Goal: Information Seeking & Learning: Find specific fact

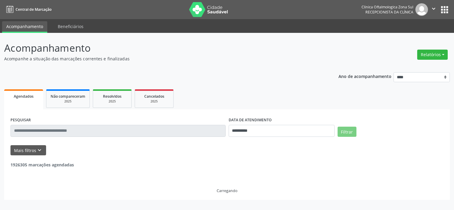
select select "*"
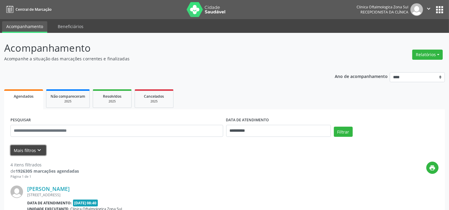
click at [32, 153] on button "Mais filtros keyboard_arrow_down" at bounding box center [28, 150] width 36 height 10
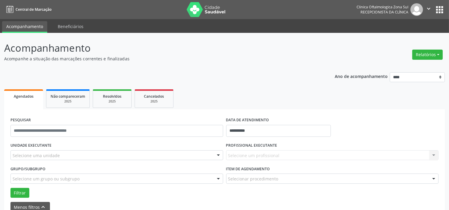
click at [66, 154] on div "Selecione uma unidade" at bounding box center [116, 155] width 213 height 10
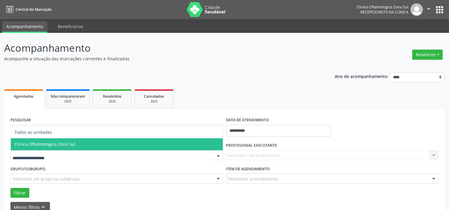
click at [67, 144] on span "Clinica Oftalmologica Zona Sul" at bounding box center [44, 144] width 61 height 6
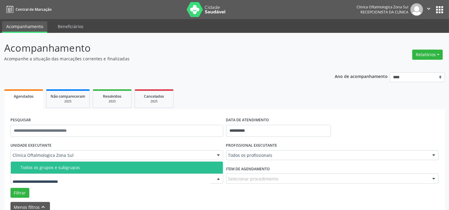
click at [69, 168] on div "Todos os grupos e subgrupos" at bounding box center [120, 167] width 199 height 5
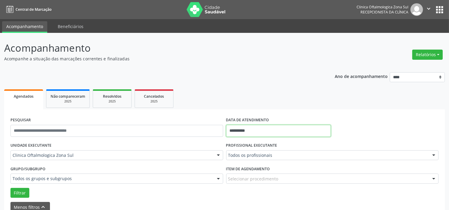
click at [268, 131] on input "**********" at bounding box center [278, 131] width 105 height 12
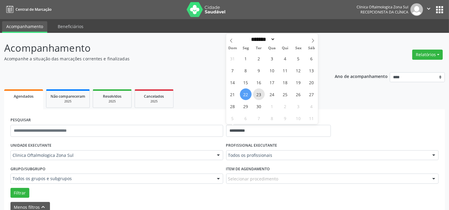
click at [259, 94] on span "23" at bounding box center [259, 95] width 12 height 12
type input "**********"
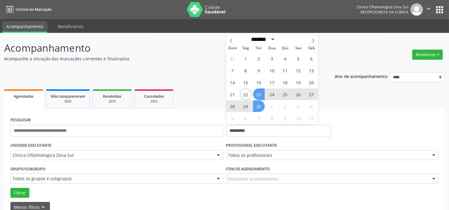
click at [261, 109] on span "30" at bounding box center [259, 107] width 12 height 12
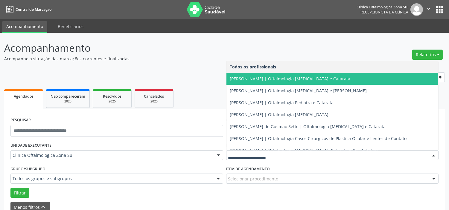
click at [265, 80] on span "[PERSON_NAME] | Oftalmologia [MEDICAL_DATA] e Catarata" at bounding box center [290, 79] width 121 height 6
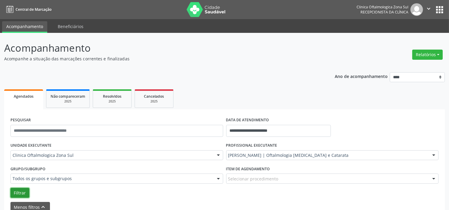
click at [16, 195] on button "Filtrar" at bounding box center [19, 193] width 19 height 10
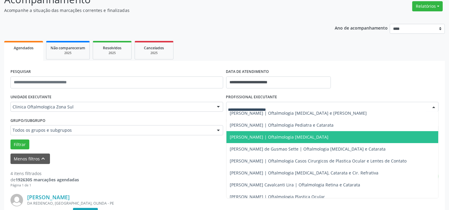
scroll to position [57, 0]
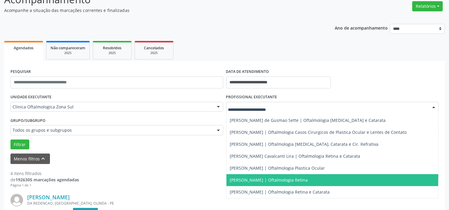
click at [247, 176] on span "[PERSON_NAME] | Oftalmologia Retina" at bounding box center [332, 180] width 212 height 12
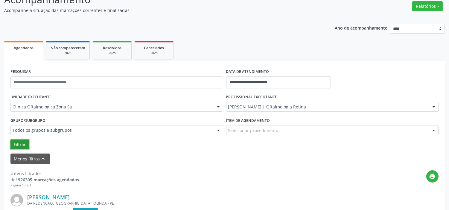
click at [23, 144] on button "Filtrar" at bounding box center [19, 145] width 19 height 10
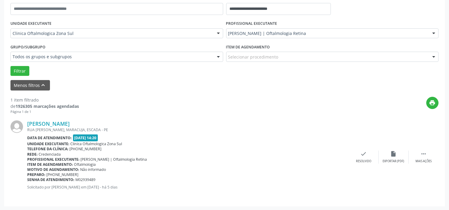
scroll to position [0, 0]
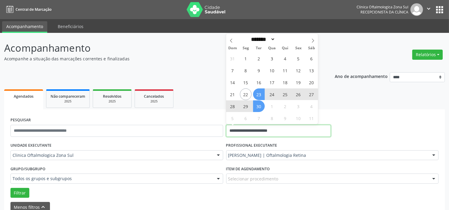
click at [265, 129] on input "**********" at bounding box center [278, 131] width 105 height 12
drag, startPoint x: 314, startPoint y: 41, endPoint x: 299, endPoint y: 49, distance: 17.0
click at [314, 41] on icon at bounding box center [313, 41] width 4 height 4
select select "*"
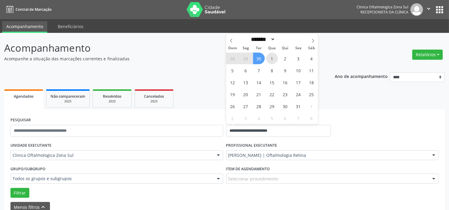
click at [270, 58] on span "1" at bounding box center [272, 59] width 12 height 12
type input "**********"
click at [310, 40] on span at bounding box center [313, 39] width 10 height 10
select select "**"
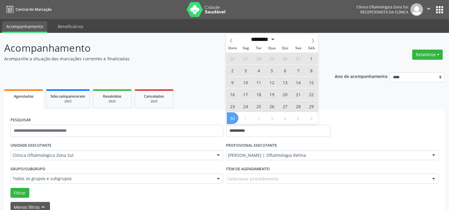
click at [231, 118] on span "30" at bounding box center [233, 118] width 12 height 12
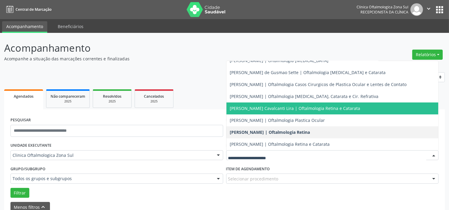
scroll to position [33, 0]
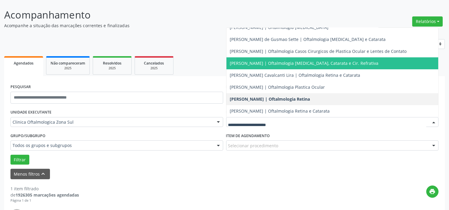
click at [261, 66] on span "[PERSON_NAME] | Oftalmologia [MEDICAL_DATA], Catarata e Cir. Refrativa" at bounding box center [332, 63] width 212 height 12
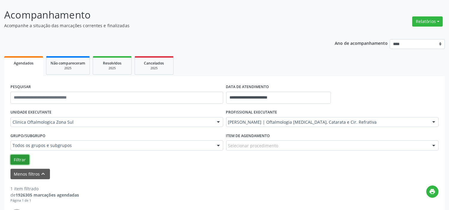
click at [11, 158] on button "Filtrar" at bounding box center [19, 160] width 19 height 10
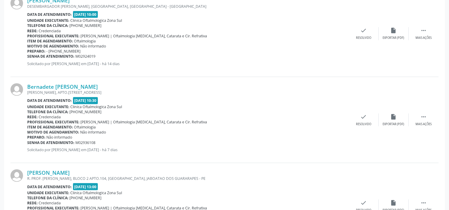
scroll to position [1347, 0]
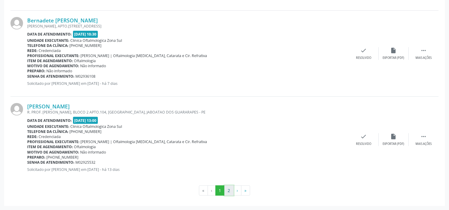
click at [229, 192] on button "2" at bounding box center [228, 191] width 9 height 10
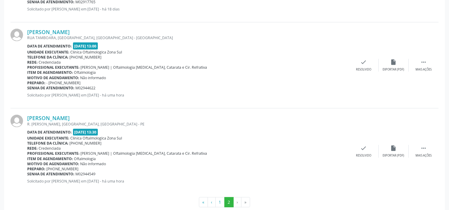
scroll to position [743, 0]
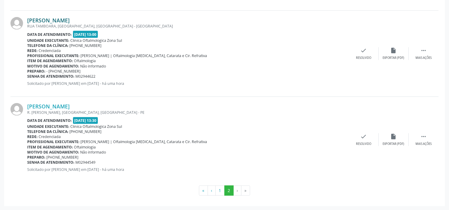
click at [70, 21] on link "[PERSON_NAME]" at bounding box center [48, 20] width 42 height 7
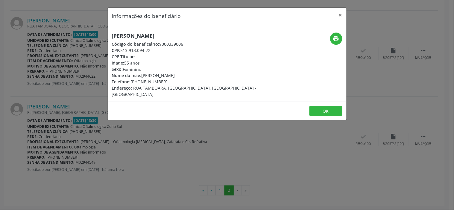
drag, startPoint x: 155, startPoint y: 50, endPoint x: 121, endPoint y: 49, distance: 34.1
click at [121, 49] on div "CPF: 513.913.094-72" at bounding box center [187, 50] width 151 height 6
copy div "513.913.094-72"
drag, startPoint x: 168, startPoint y: 82, endPoint x: 133, endPoint y: 80, distance: 34.4
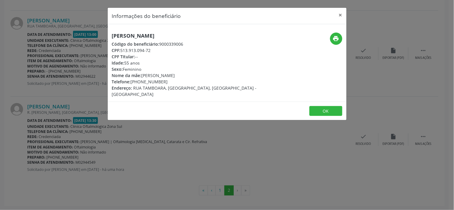
click at [133, 80] on div "Telefone: [PHONE_NUMBER]" at bounding box center [187, 82] width 151 height 6
copy div "81) 99894-6317"
drag, startPoint x: 189, startPoint y: 74, endPoint x: 141, endPoint y: 74, distance: 48.2
click at [141, 74] on div "Nome da mãe: [PERSON_NAME]" at bounding box center [187, 75] width 151 height 6
click at [141, 74] on span "Nome da mãe:" at bounding box center [127, 76] width 30 height 6
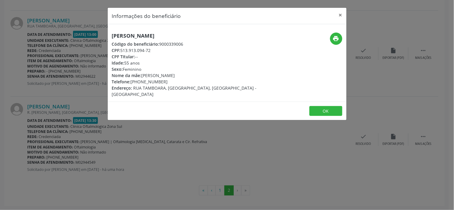
drag, startPoint x: 190, startPoint y: 76, endPoint x: 142, endPoint y: 78, distance: 48.2
click at [142, 78] on div "Nome da mãe: [PERSON_NAME]" at bounding box center [187, 75] width 151 height 6
copy div "[PERSON_NAME]"
click at [130, 155] on div "Informações do beneficiário × [PERSON_NAME] Código do beneficiário: 9000339006 …" at bounding box center [227, 105] width 454 height 210
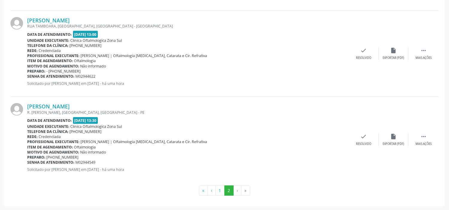
drag, startPoint x: 100, startPoint y: 77, endPoint x: 26, endPoint y: 76, distance: 73.6
click at [26, 76] on div "[PERSON_NAME] [GEOGRAPHIC_DATA], [GEOGRAPHIC_DATA], [GEOGRAPHIC_DATA] - [GEOGRA…" at bounding box center [224, 54] width 428 height 86
click at [94, 83] on p "Solicitado por [PERSON_NAME] em [DATE] - há uma hora" at bounding box center [188, 83] width 322 height 5
drag, startPoint x: 97, startPoint y: 77, endPoint x: 27, endPoint y: 77, distance: 69.7
click at [27, 77] on div "Senha de atendimento: M02944622" at bounding box center [188, 76] width 322 height 5
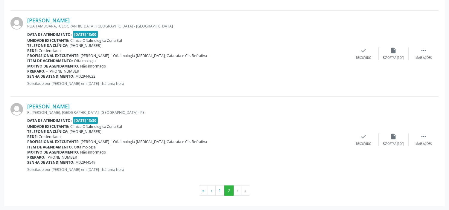
copy div "Senha de atendimento: M02944622"
click at [70, 107] on link "[PERSON_NAME]" at bounding box center [48, 106] width 42 height 7
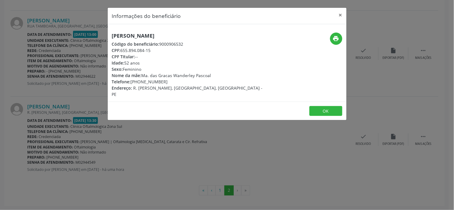
drag, startPoint x: 151, startPoint y: 51, endPoint x: 121, endPoint y: 51, distance: 30.2
click at [121, 51] on div "CPF: 655.894.084-15" at bounding box center [187, 50] width 151 height 6
copy div "655.894.084-15"
click at [130, 60] on div "Idade: 52 anos" at bounding box center [187, 63] width 151 height 6
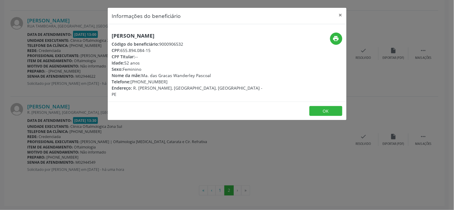
click at [130, 60] on div "Idade: 52 anos" at bounding box center [187, 63] width 151 height 6
copy div "Idade: 52 anos"
click at [142, 162] on div "Informações do beneficiário × [PERSON_NAME] Código do beneficiário: 9000906532 …" at bounding box center [227, 105] width 454 height 210
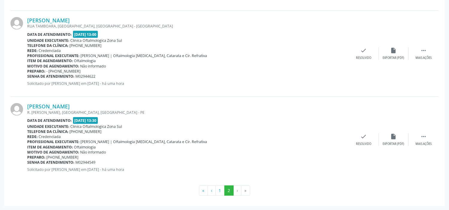
drag, startPoint x: 102, startPoint y: 163, endPoint x: 27, endPoint y: 163, distance: 74.8
click at [27, 163] on div "Senha de atendimento: M02944549" at bounding box center [188, 162] width 322 height 5
copy div "Senha de atendimento: M02944549"
click at [70, 105] on link "[PERSON_NAME]" at bounding box center [48, 106] width 42 height 7
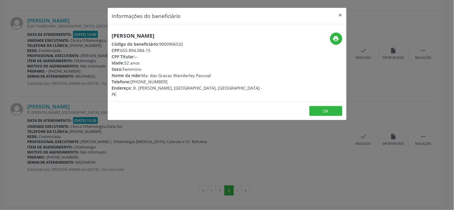
drag, startPoint x: 211, startPoint y: 74, endPoint x: 143, endPoint y: 75, distance: 68.5
click at [143, 75] on div "Nome da mãe: Ma. das Gracas Wanderley Pascoal" at bounding box center [187, 75] width 151 height 6
copy div "Ma. das Gracas Wanderley Pascoal"
click at [224, 151] on div "Informações do beneficiário × [PERSON_NAME] Código do beneficiário: 9000906532 …" at bounding box center [227, 105] width 454 height 210
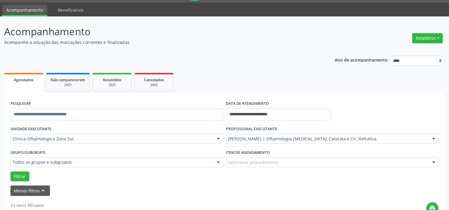
scroll to position [0, 0]
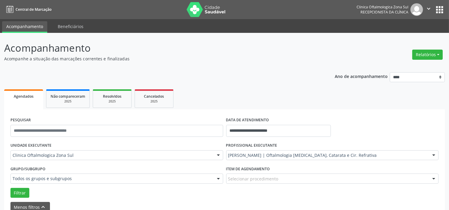
drag, startPoint x: 427, startPoint y: 7, endPoint x: 424, endPoint y: 15, distance: 8.7
click at [428, 8] on icon "" at bounding box center [428, 8] width 7 height 7
click at [404, 37] on link "Sair" at bounding box center [413, 36] width 41 height 8
